Goal: Task Accomplishment & Management: Manage account settings

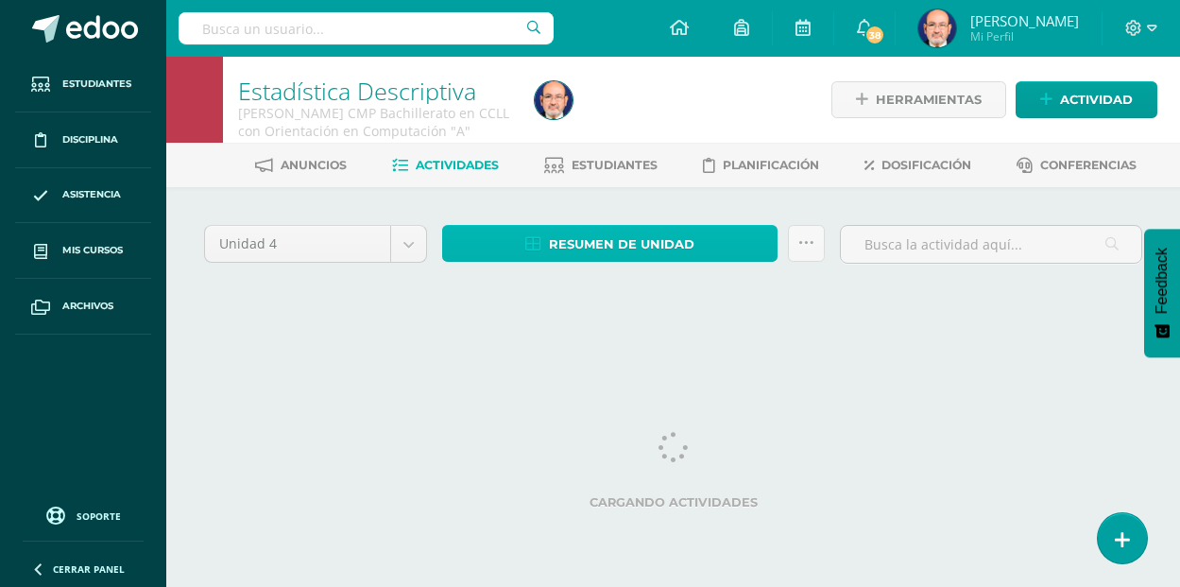
click at [613, 246] on span "Resumen de unidad" at bounding box center [621, 244] width 145 height 35
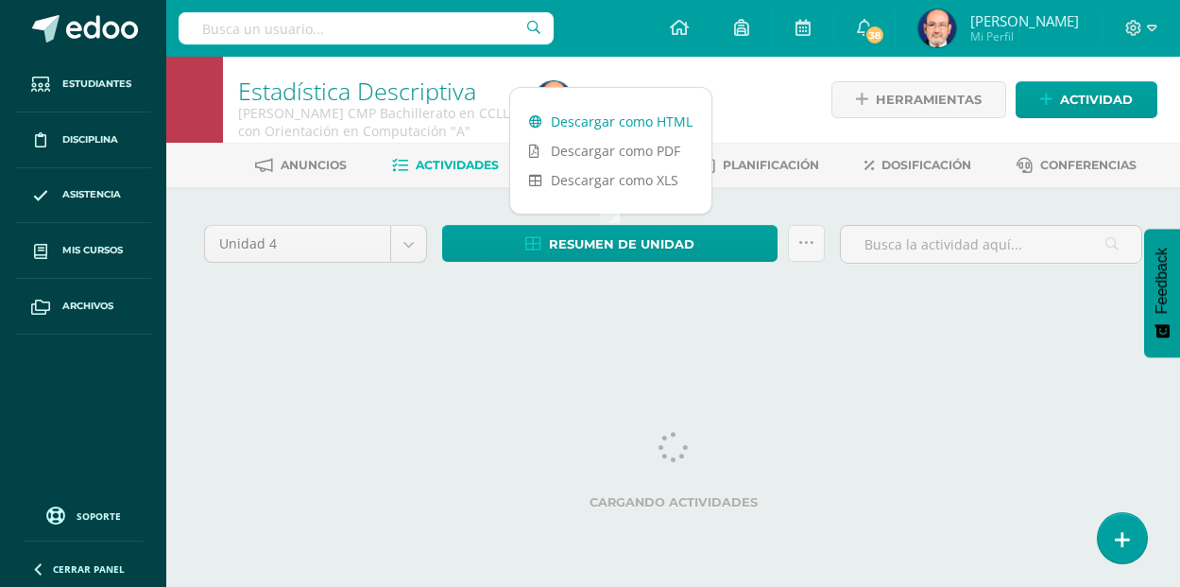
click at [615, 121] on link "Descargar como HTML" at bounding box center [610, 121] width 201 height 29
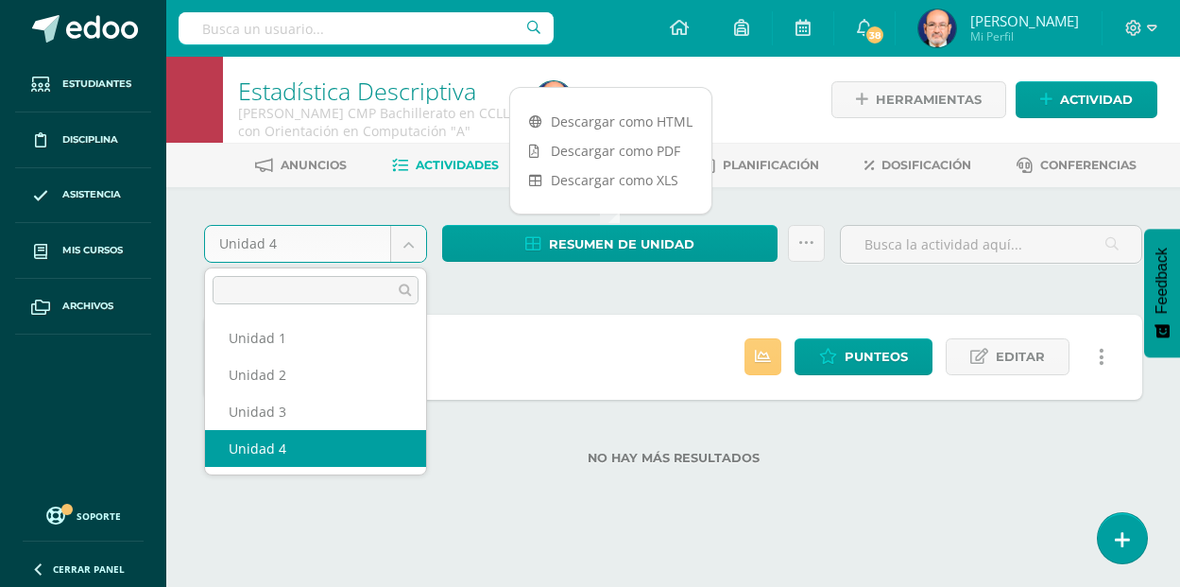
click at [410, 245] on body "Estudiantes Disciplina Asistencia Mis cursos Archivos Soporte Centro de ayuda Ú…" at bounding box center [590, 262] width 1180 height 525
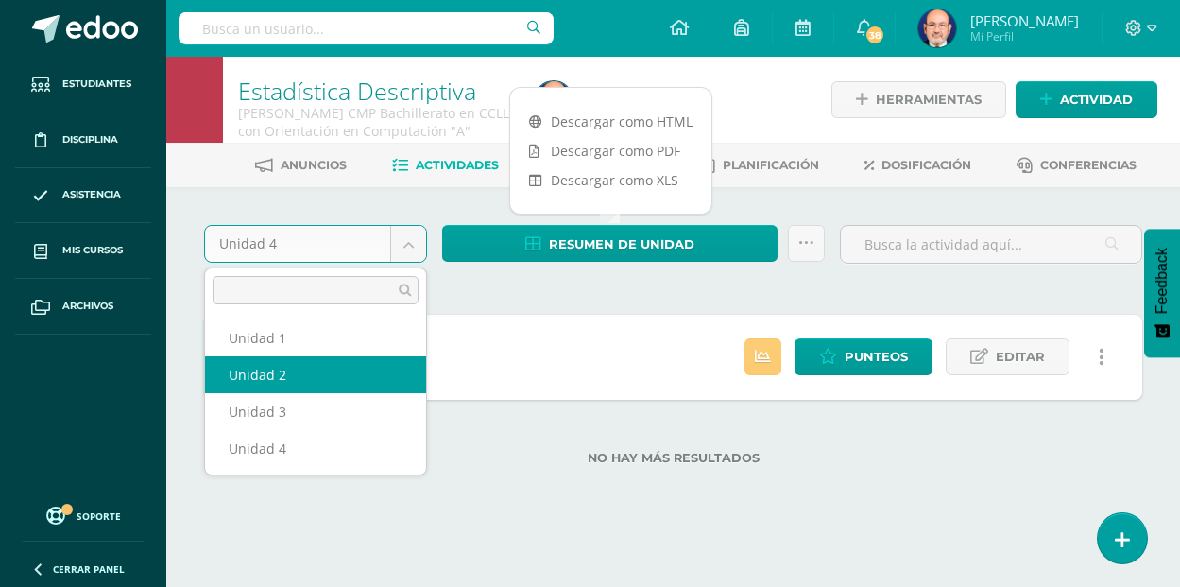
select select "Unidad 2"
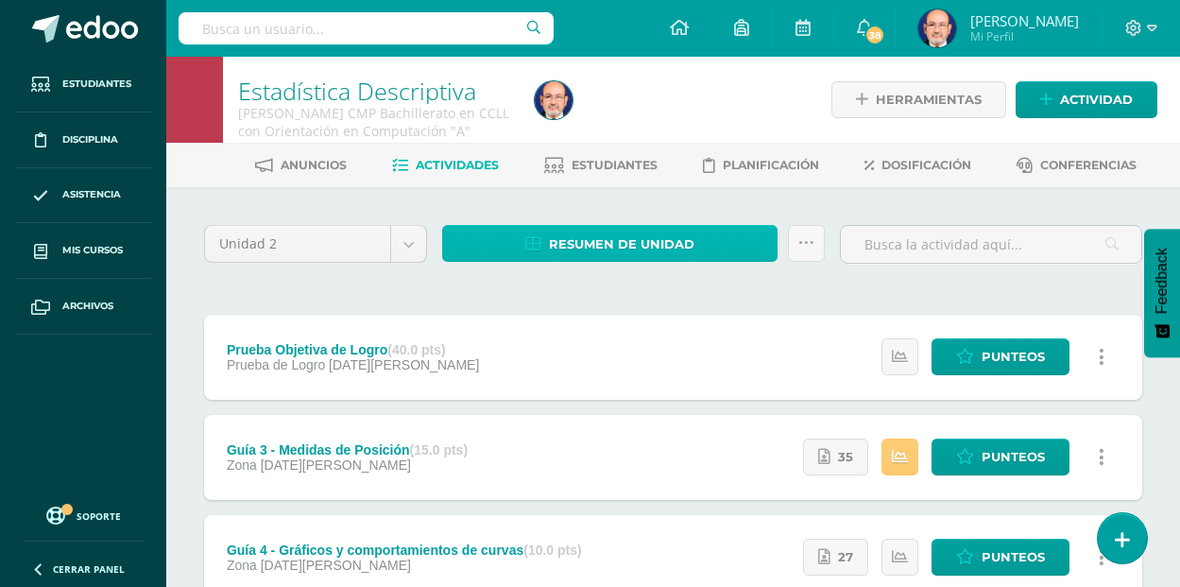
click at [624, 244] on span "Resumen de unidad" at bounding box center [621, 244] width 145 height 35
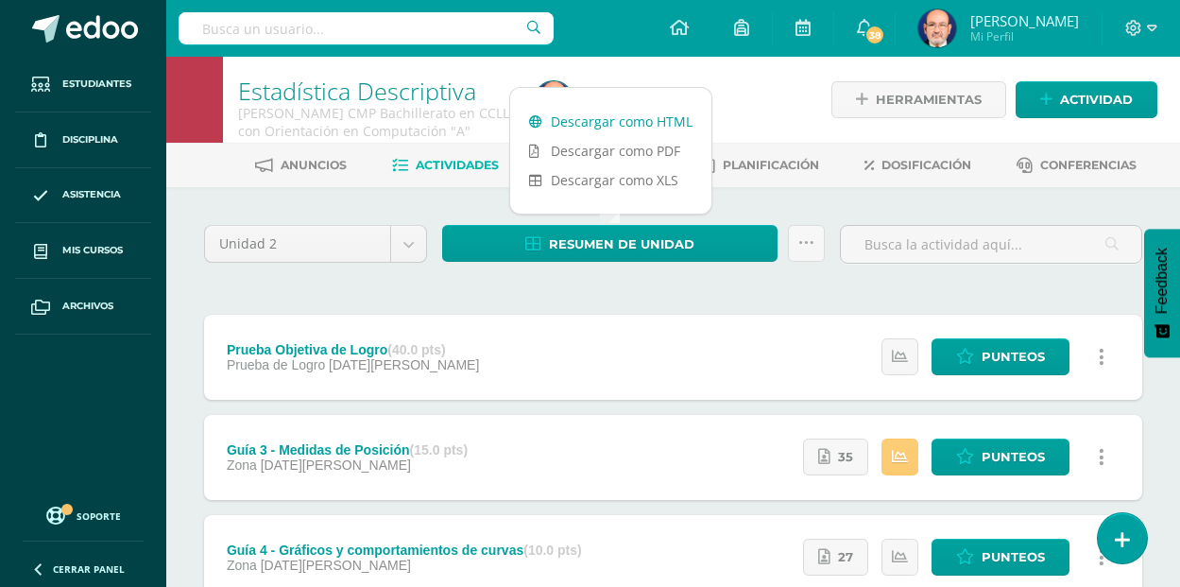
click at [626, 125] on link "Descargar como HTML" at bounding box center [610, 121] width 201 height 29
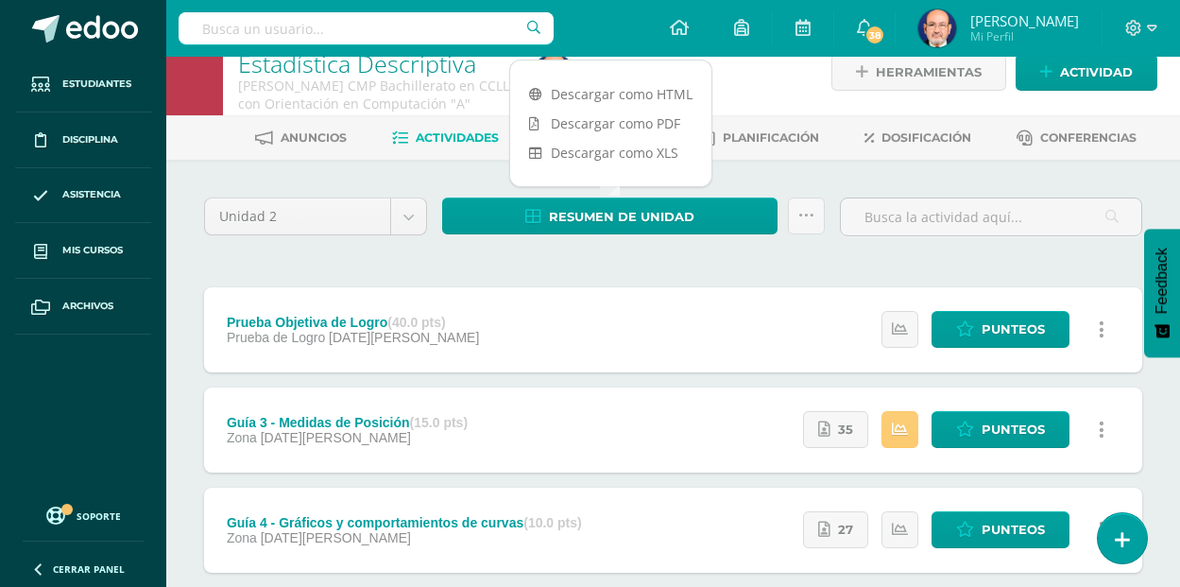
scroll to position [29, 0]
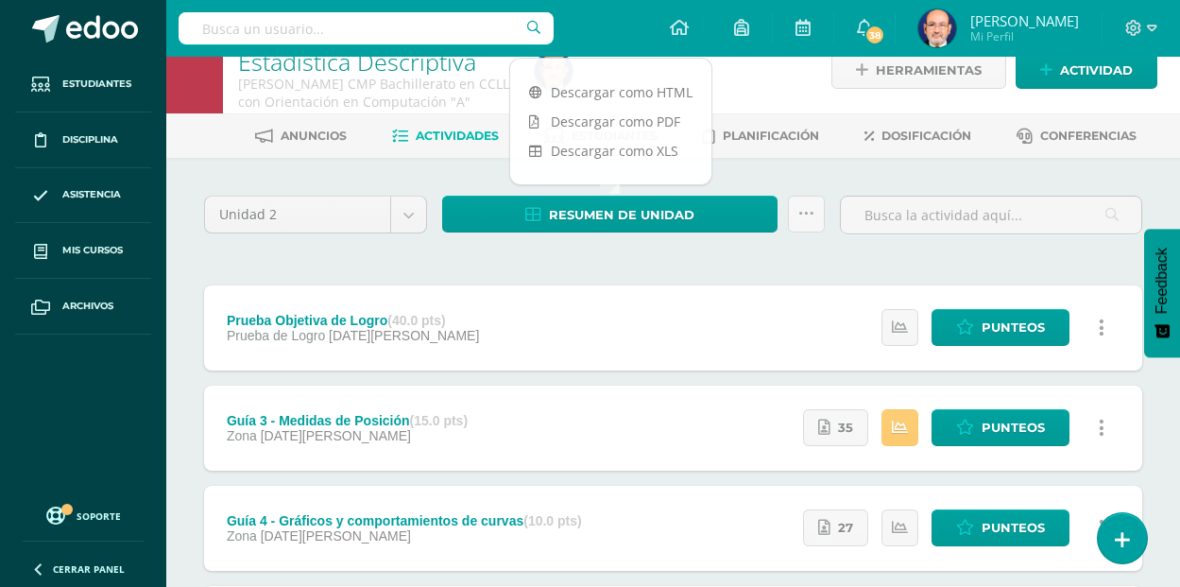
click at [485, 272] on div "Unidad 2 Unidad 1 Unidad 2 Unidad 3 Unidad 4 Resumen de unidad Enviar punteos a…" at bounding box center [673, 577] width 953 height 763
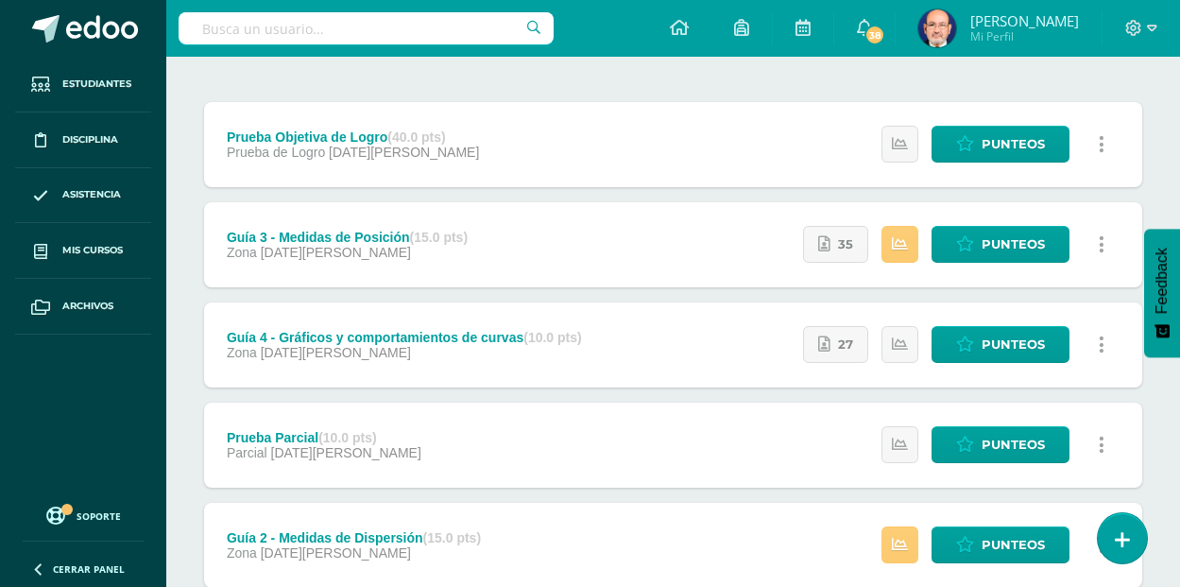
scroll to position [0, 0]
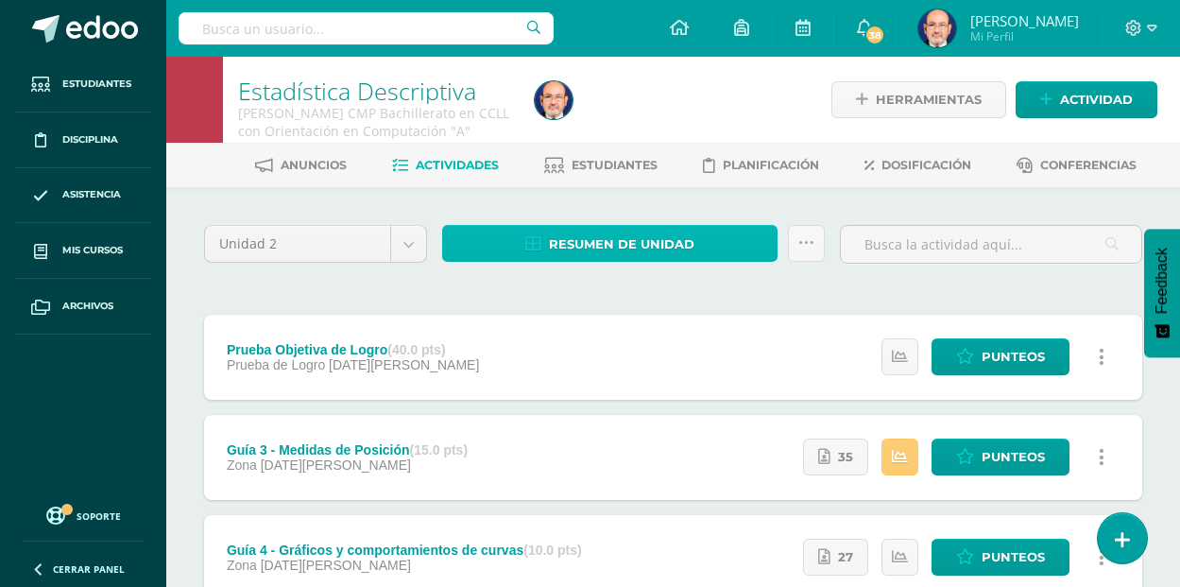
click at [656, 248] on span "Resumen de unidad" at bounding box center [621, 244] width 145 height 35
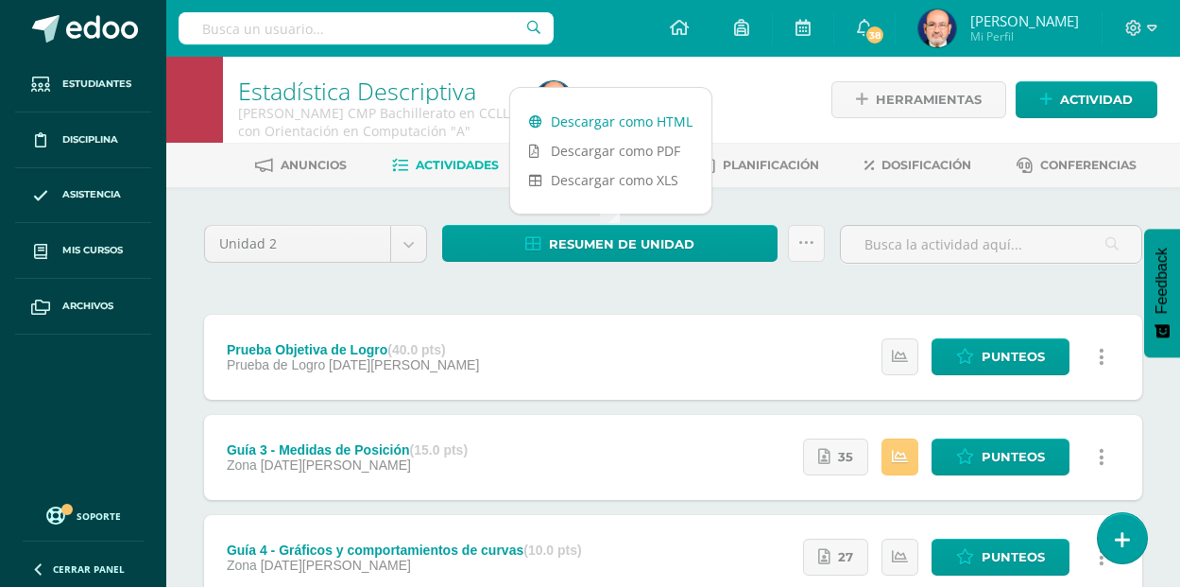
click at [647, 119] on link "Descargar como HTML" at bounding box center [610, 121] width 201 height 29
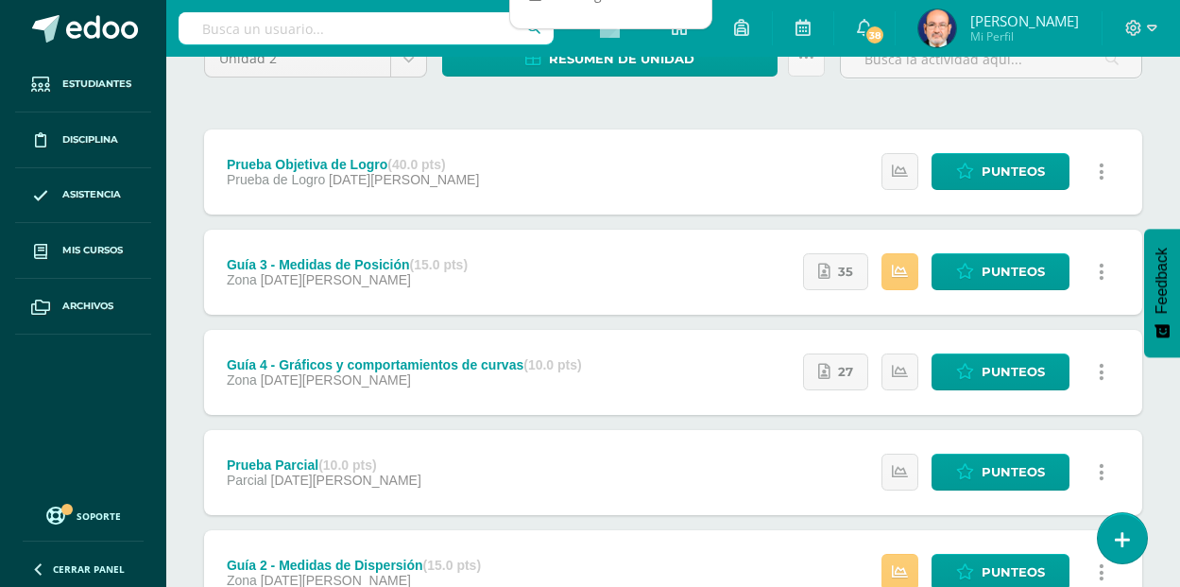
scroll to position [216, 0]
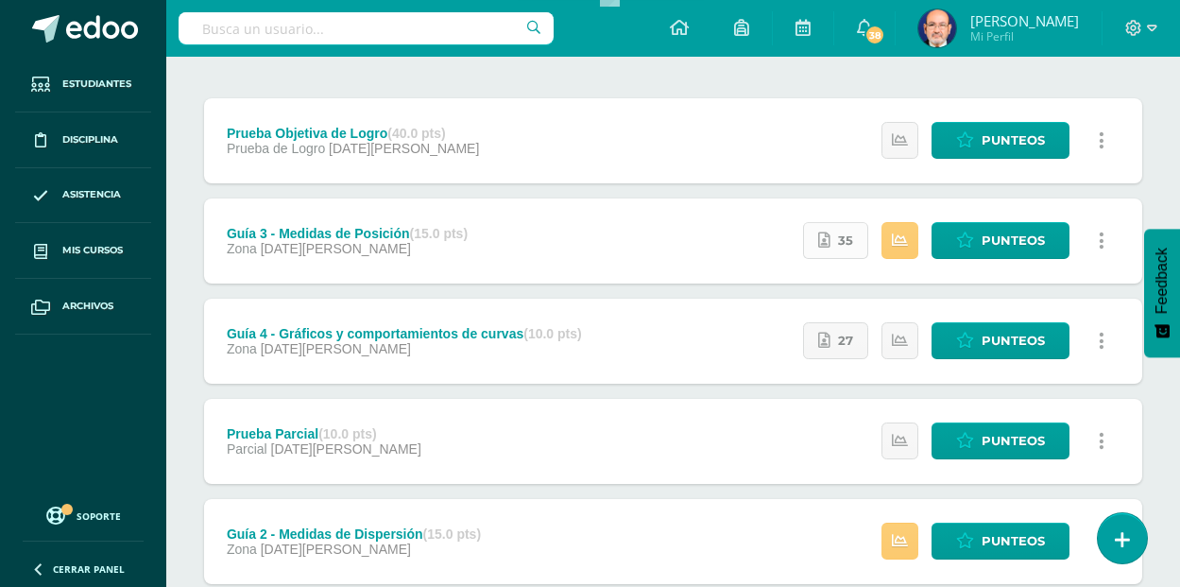
click at [833, 246] on link "35" at bounding box center [835, 240] width 65 height 37
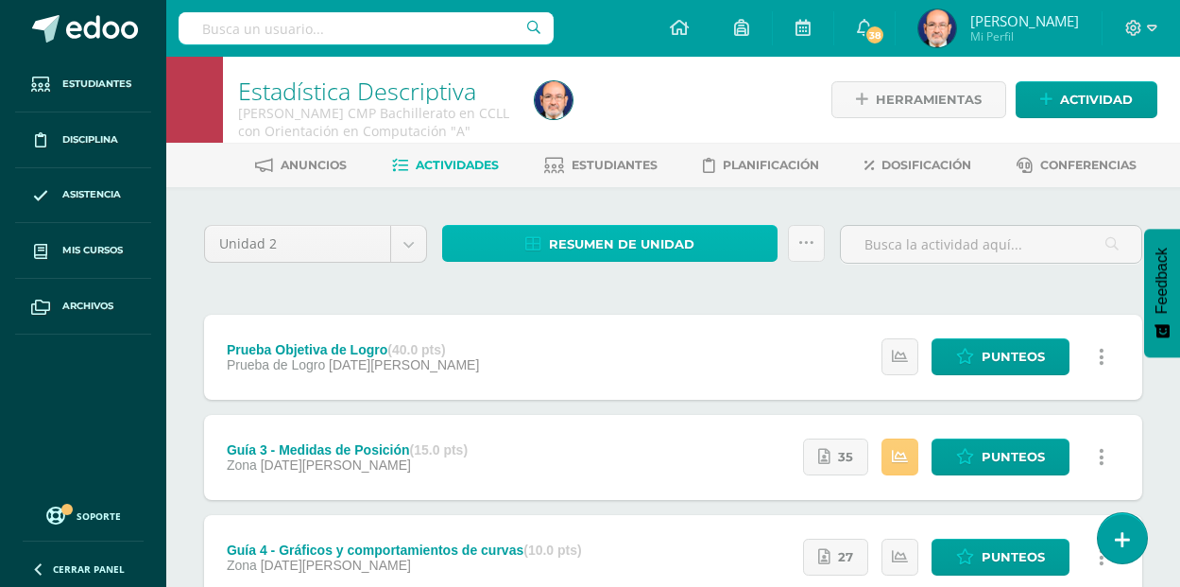
click at [658, 241] on span "Resumen de unidad" at bounding box center [621, 244] width 145 height 35
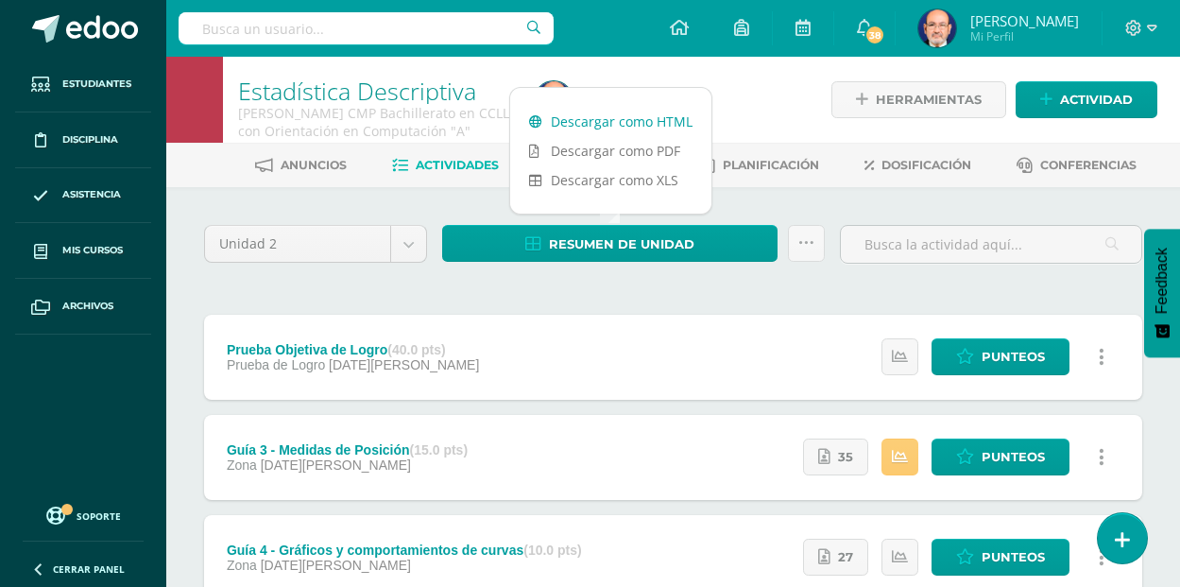
click at [645, 122] on link "Descargar como HTML" at bounding box center [610, 121] width 201 height 29
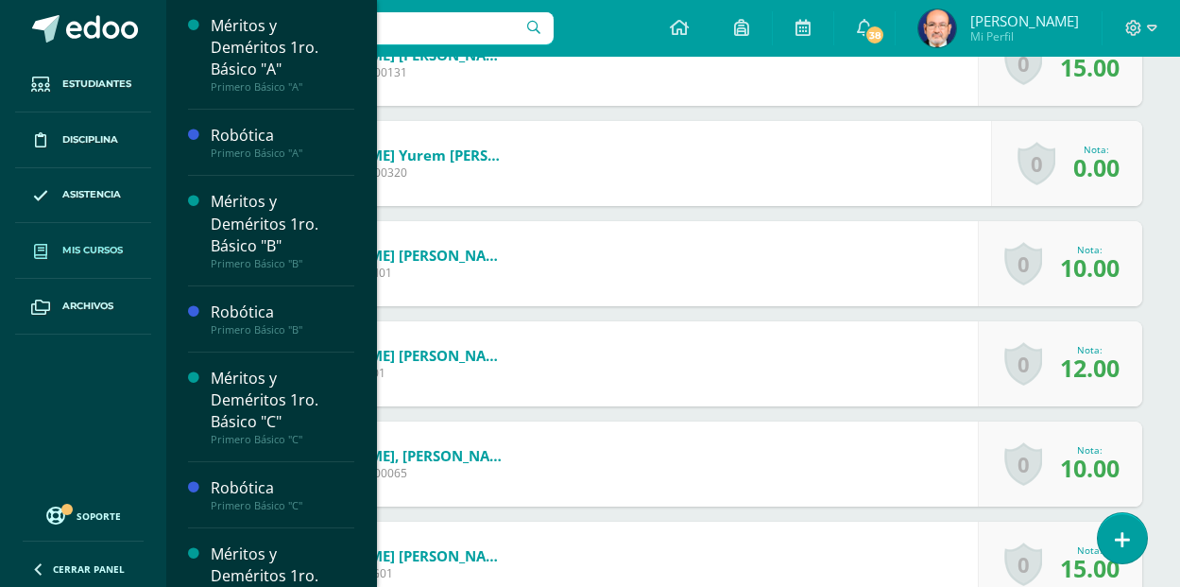
scroll to position [2111, 0]
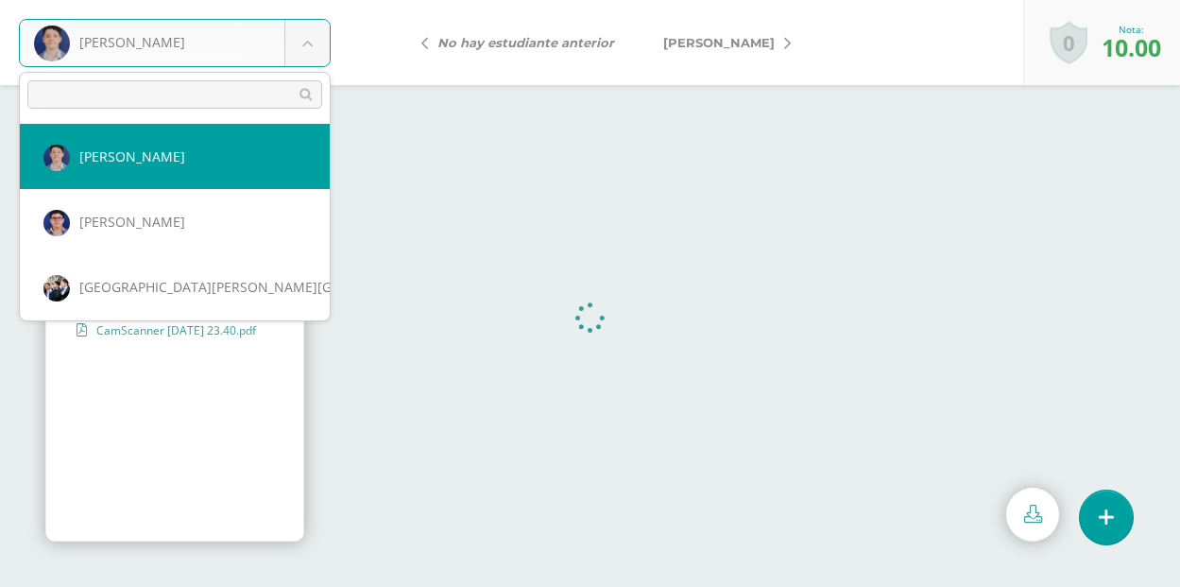
click at [312, 0] on body "[PERSON_NAME] [PERSON_NAME] [PERSON_NAME] [GEOGRAPHIC_DATA][PERSON_NAME][GEOGRA…" at bounding box center [590, 0] width 1180 height 0
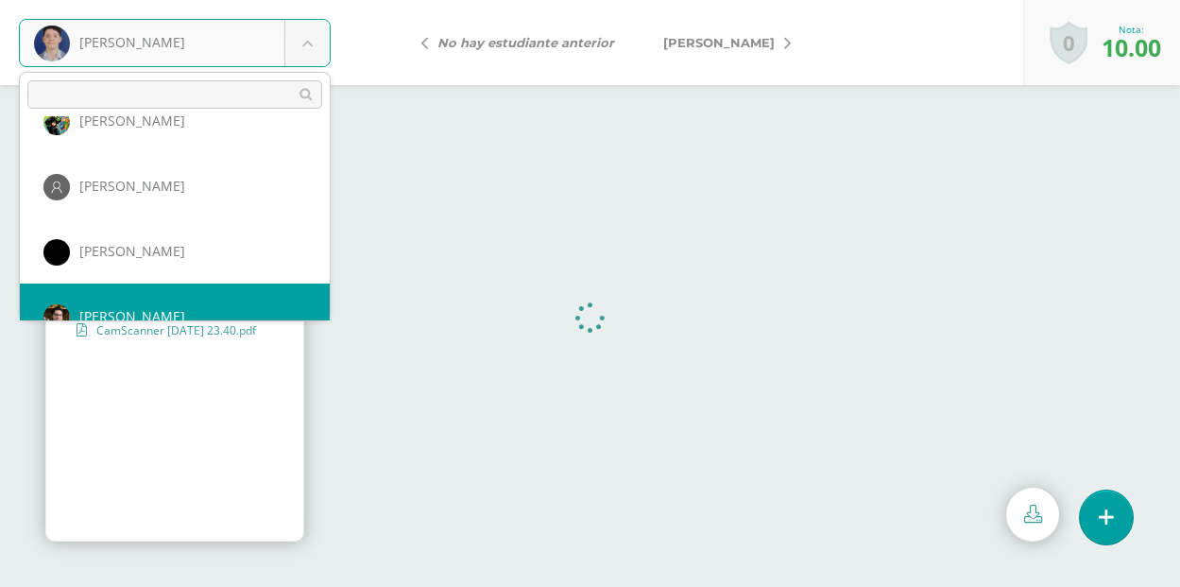
scroll to position [914, 0]
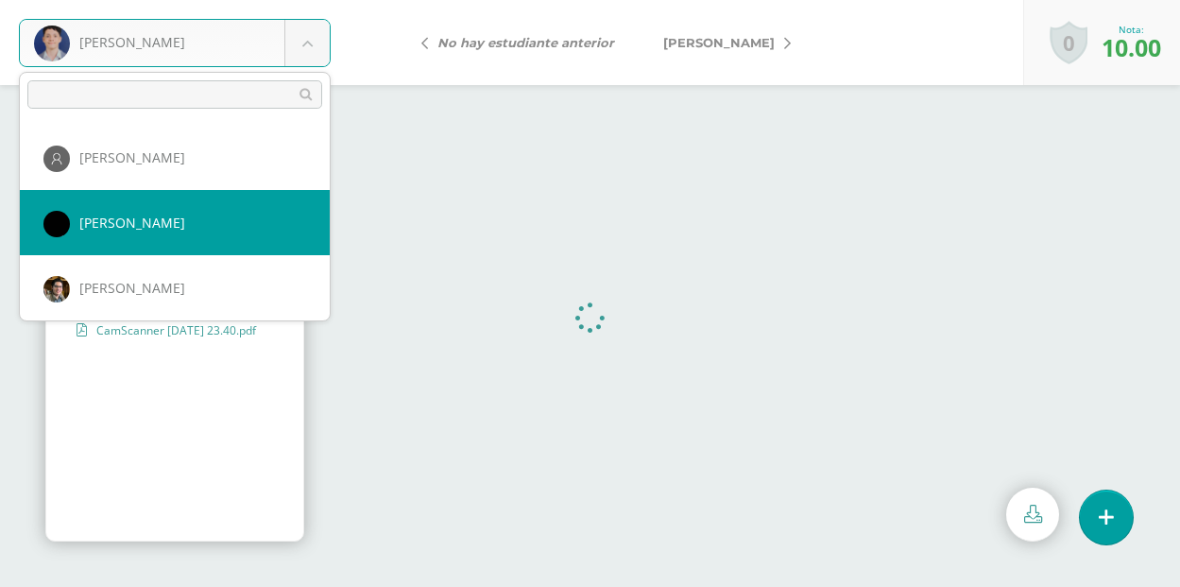
select select "878"
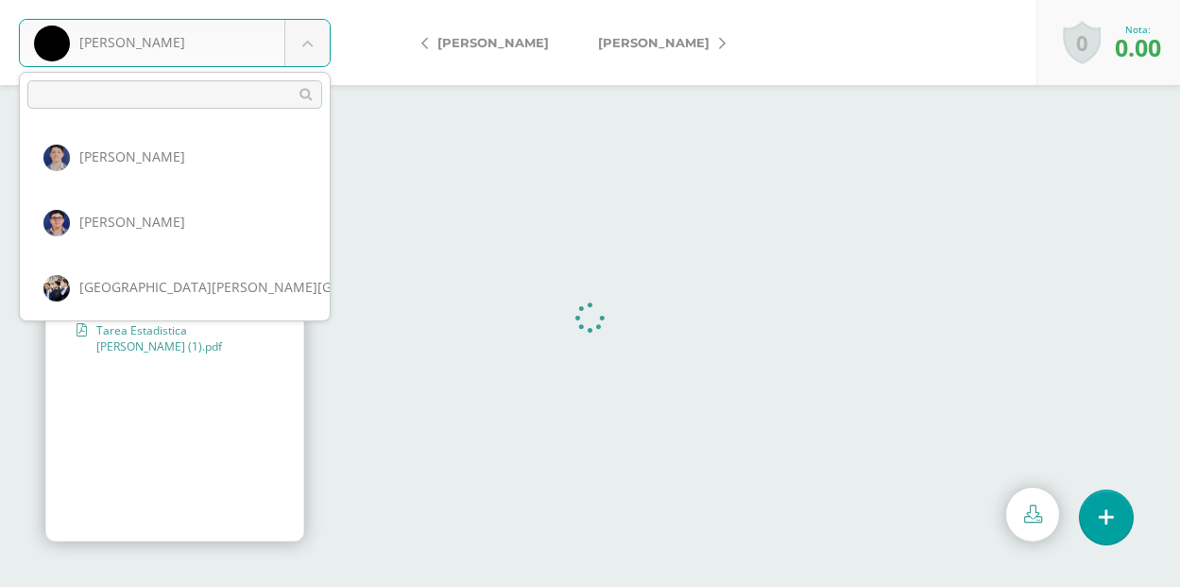
click at [313, 0] on body "[PERSON_NAME], [PERSON_NAME], [PERSON_NAME] [GEOGRAPHIC_DATA][PERSON_NAME][GEOG…" at bounding box center [590, 0] width 1180 height 0
